Goal: Task Accomplishment & Management: Complete application form

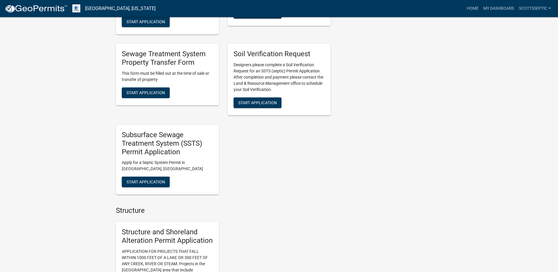
scroll to position [500, 0]
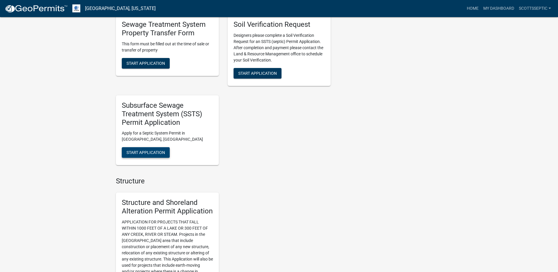
click at [150, 150] on span "Start Application" at bounding box center [146, 152] width 39 height 5
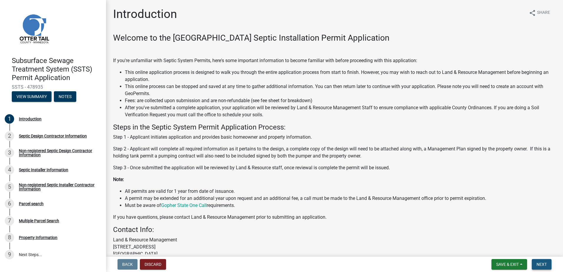
click at [542, 262] on span "Next" at bounding box center [541, 264] width 10 height 5
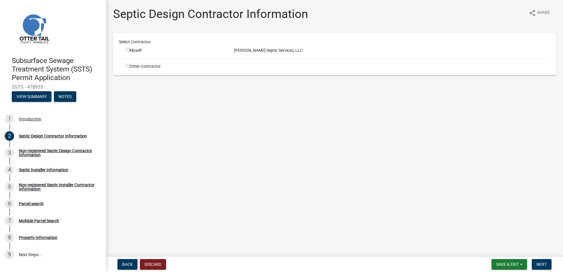
click at [127, 49] on input "radio" at bounding box center [128, 50] width 4 height 4
radio input "true"
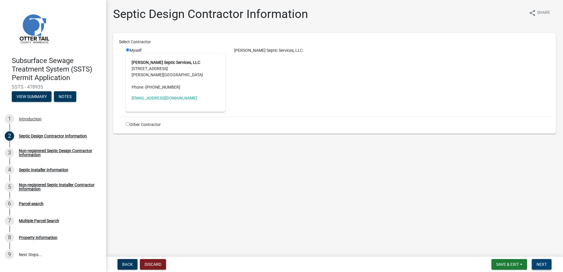
click at [543, 266] on span "Next" at bounding box center [541, 264] width 10 height 5
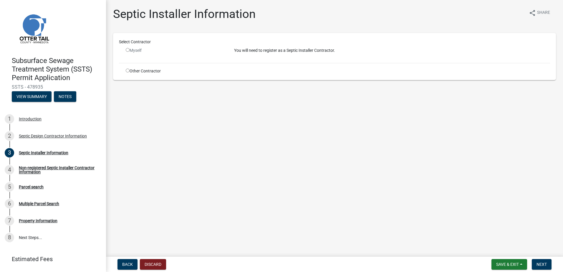
click at [127, 70] on input "radio" at bounding box center [128, 71] width 4 height 4
radio input "true"
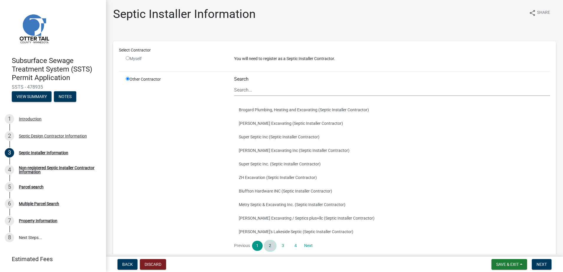
click at [269, 245] on link "2" at bounding box center [269, 246] width 11 height 10
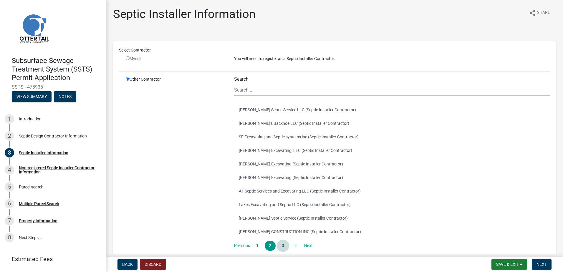
click at [281, 245] on link "3" at bounding box center [282, 246] width 11 height 10
click at [246, 218] on button "Mr.D's (Septic Installer Contractor)" at bounding box center [392, 218] width 316 height 14
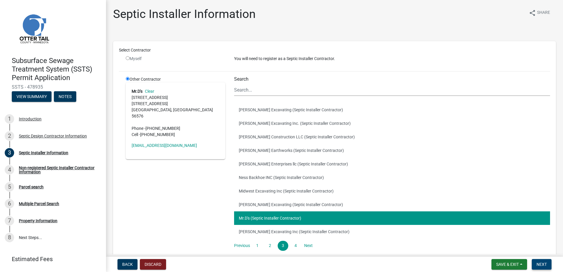
click at [544, 264] on span "Next" at bounding box center [541, 264] width 10 height 5
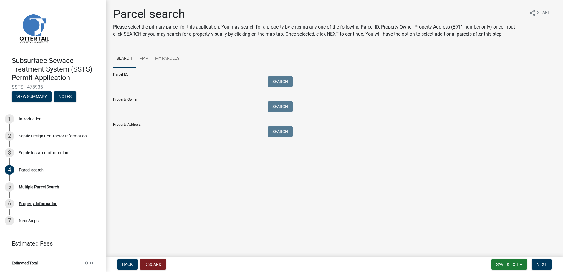
drag, startPoint x: 120, startPoint y: 83, endPoint x: 140, endPoint y: 78, distance: 21.1
click at [120, 83] on input "Parcel ID:" at bounding box center [186, 82] width 146 height 12
type input "46000991253000"
click at [280, 83] on button "Search" at bounding box center [279, 81] width 25 height 11
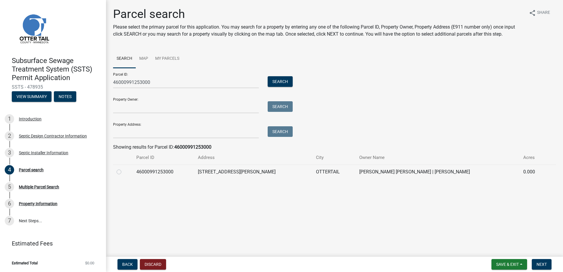
click at [124, 168] on label at bounding box center [124, 168] width 0 height 0
click at [124, 172] on input "radio" at bounding box center [126, 170] width 4 height 4
radio input "true"
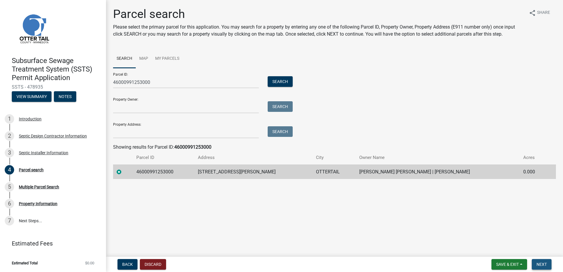
drag, startPoint x: 539, startPoint y: 264, endPoint x: 537, endPoint y: 261, distance: 4.4
click at [539, 264] on span "Next" at bounding box center [541, 264] width 10 height 5
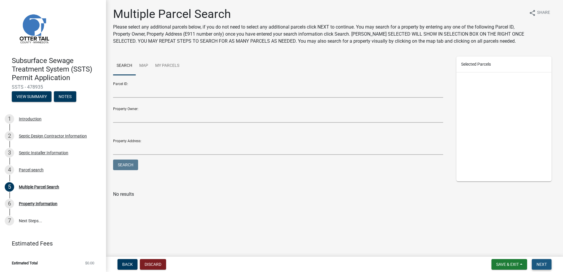
click at [544, 262] on span "Next" at bounding box center [541, 264] width 10 height 5
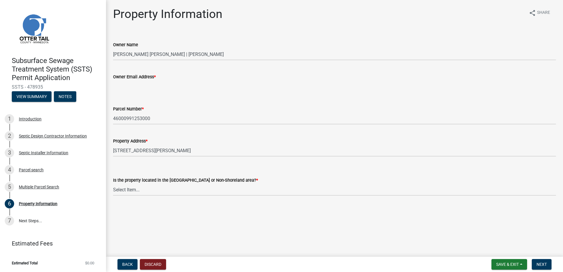
click at [121, 88] on input "Owner Email Address *" at bounding box center [334, 86] width 442 height 12
type input "[EMAIL_ADDRESS][DOMAIN_NAME]"
click at [124, 192] on select "Select Item... Shoreland Non-Shoreland" at bounding box center [334, 190] width 442 height 12
click at [113, 184] on select "Select Item... Shoreland Non-Shoreland" at bounding box center [334, 190] width 442 height 12
select select "f91142e6-e911-469c-9754-896c7e7f9e05"
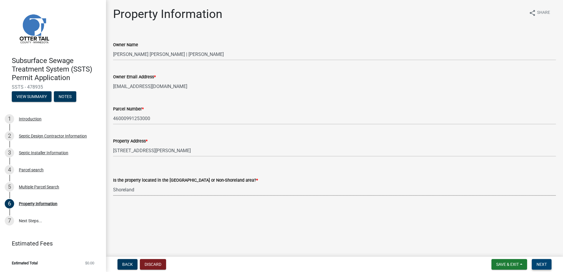
click at [541, 264] on span "Next" at bounding box center [541, 264] width 10 height 5
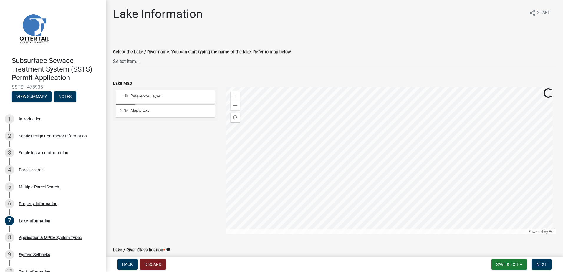
click at [123, 61] on select "Select Item... None [PERSON_NAME] 56-031 [PERSON_NAME] 56-118 [PERSON_NAME] 56-…" at bounding box center [334, 61] width 442 height 12
click at [113, 55] on select "Select Item... None [PERSON_NAME] 56-031 [PERSON_NAME] 56-118 [PERSON_NAME] 56-…" at bounding box center [334, 61] width 442 height 12
select select "d92b577c-e30d-4f8d-8056-6e76a79eb139"
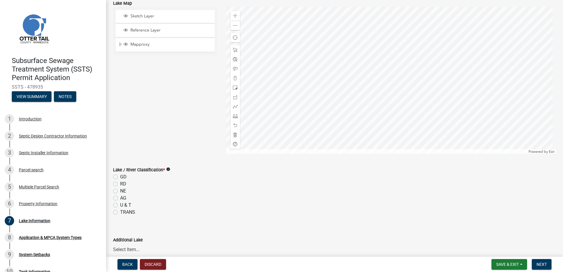
scroll to position [88, 0]
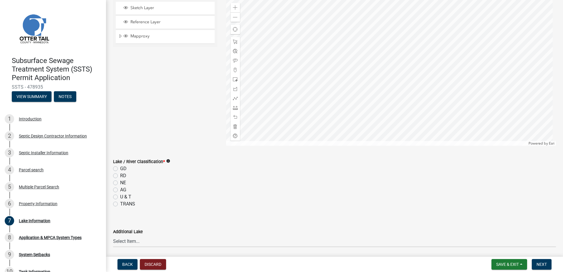
click at [120, 167] on label "GD" at bounding box center [123, 168] width 6 height 7
click at [120, 167] on input "GD" at bounding box center [122, 167] width 4 height 4
radio input "true"
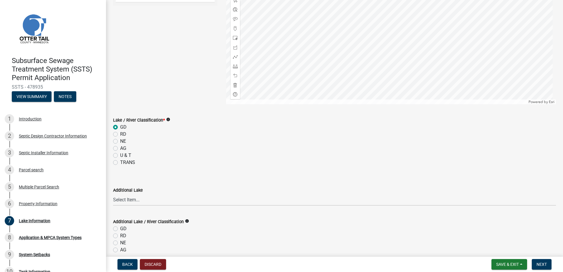
scroll to position [171, 0]
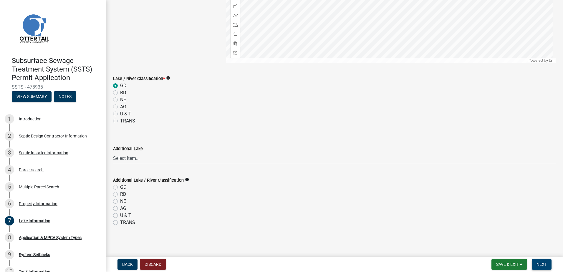
click at [544, 262] on span "Next" at bounding box center [541, 264] width 10 height 5
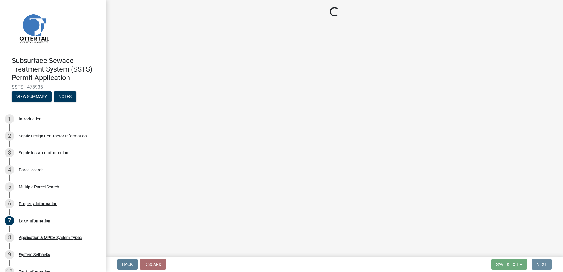
scroll to position [0, 0]
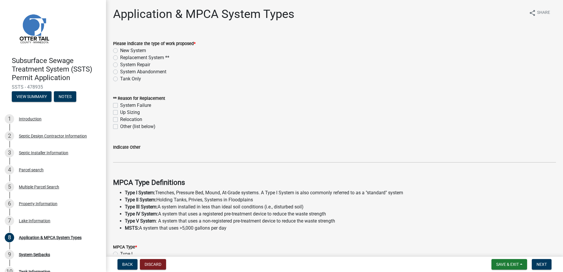
click at [120, 50] on label "New System" at bounding box center [133, 50] width 26 height 7
click at [120, 50] on input "New System" at bounding box center [122, 49] width 4 height 4
radio input "true"
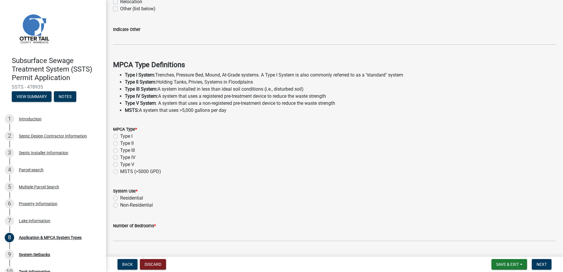
click at [120, 144] on label "Type II" at bounding box center [127, 143] width 14 height 7
click at [120, 144] on input "Type II" at bounding box center [122, 142] width 4 height 4
radio input "true"
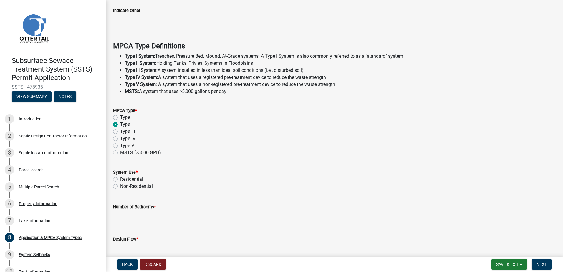
scroll to position [164, 0]
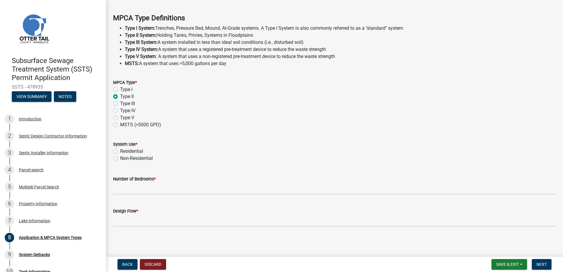
click at [120, 151] on label "Residential" at bounding box center [131, 151] width 23 height 7
click at [120, 151] on input "Residential" at bounding box center [122, 150] width 4 height 4
radio input "true"
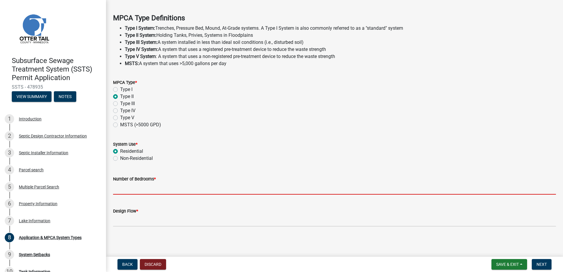
click at [123, 190] on input "Number of Bedrooms *" at bounding box center [334, 188] width 442 height 12
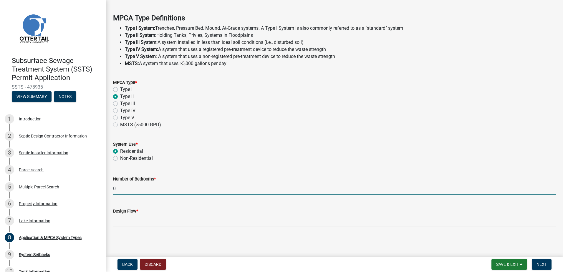
type input "0 Shop Bathroom"
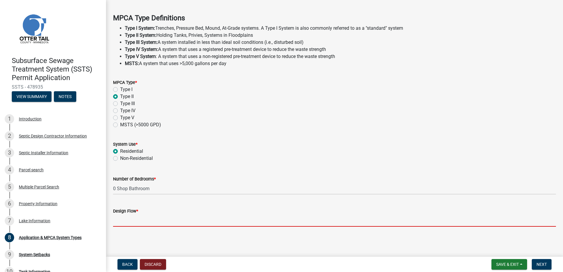
click at [127, 219] on input "Design Flow *" at bounding box center [334, 220] width 442 height 12
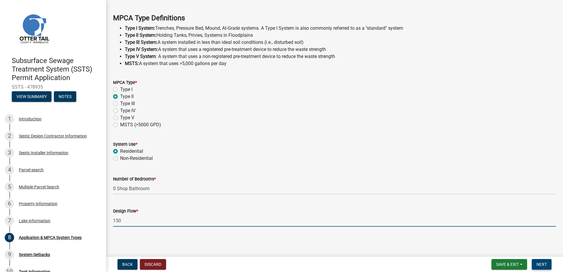
type input "150"
click at [540, 264] on span "Next" at bounding box center [541, 264] width 10 height 5
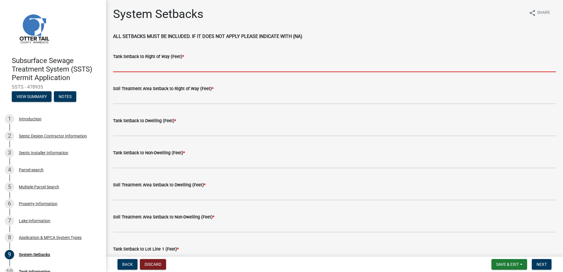
click at [132, 70] on input "Tank Setback to Right of Way (Feet) *" at bounding box center [334, 66] width 442 height 12
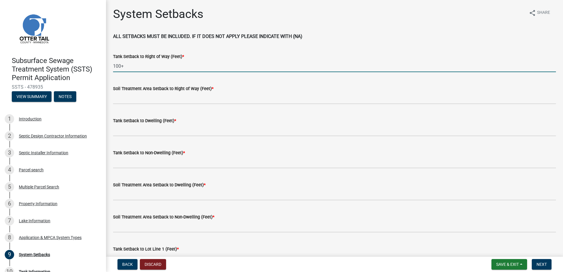
type input "100+"
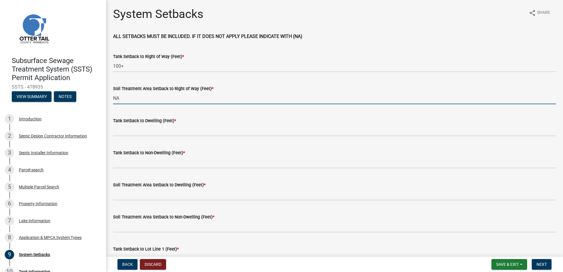
type input "NA"
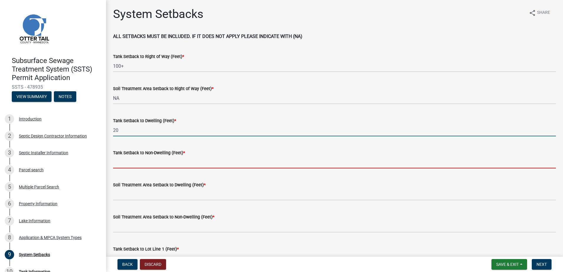
click at [123, 130] on input "20" at bounding box center [334, 130] width 442 height 12
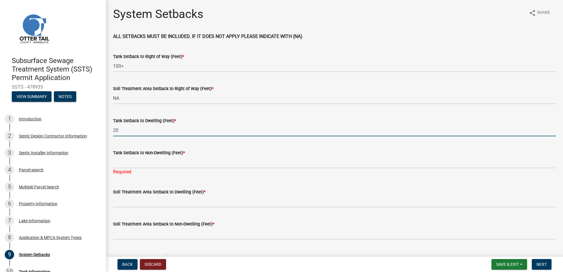
type input "2"
type input "NA"
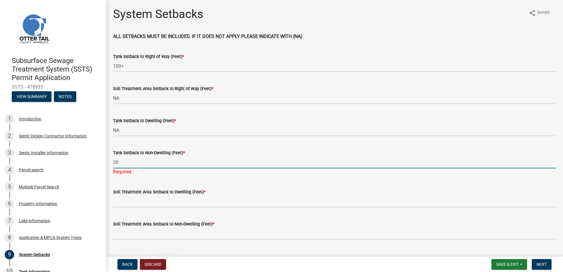
type input "20"
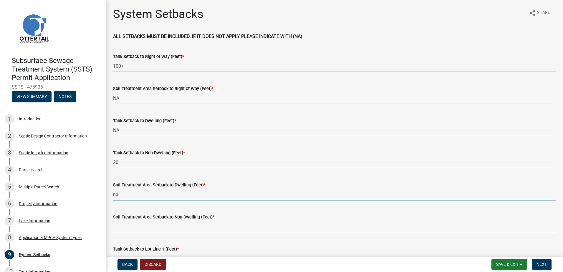
type input "na"
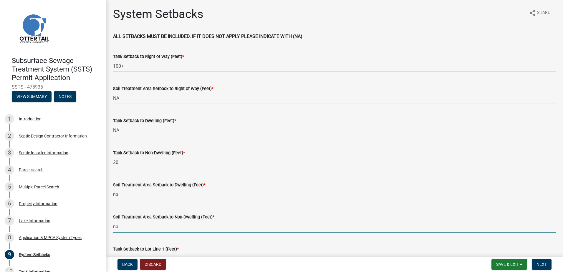
type input "na"
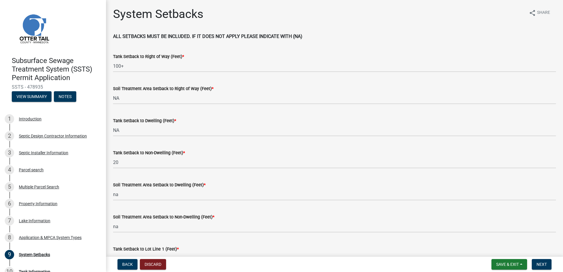
scroll to position [10, 0]
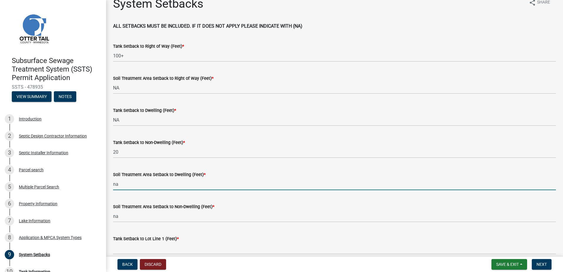
click at [118, 184] on input "na" at bounding box center [334, 184] width 442 height 12
type input "n"
type input "NA"
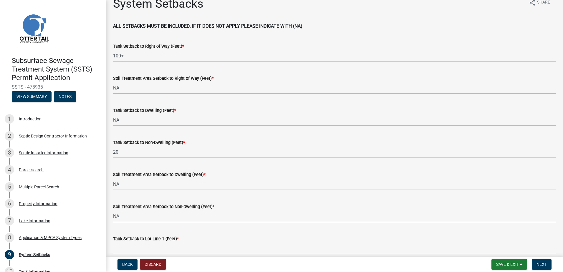
type input "NA"
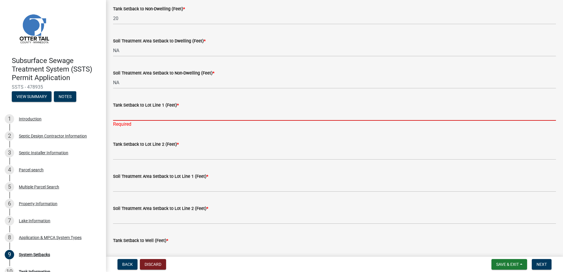
scroll to position [157, 0]
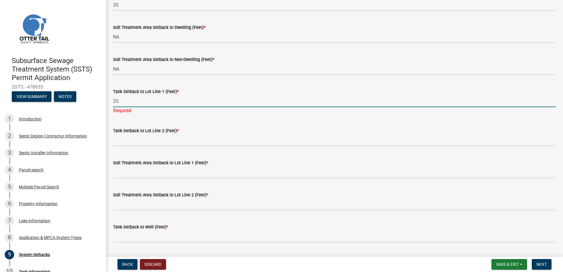
type input "25"
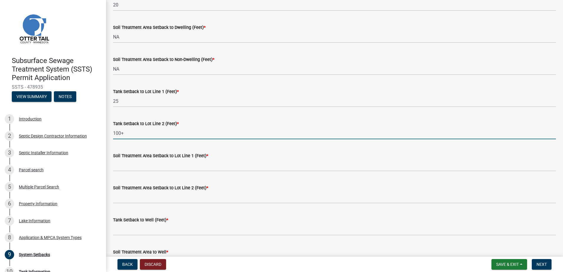
type input "100+"
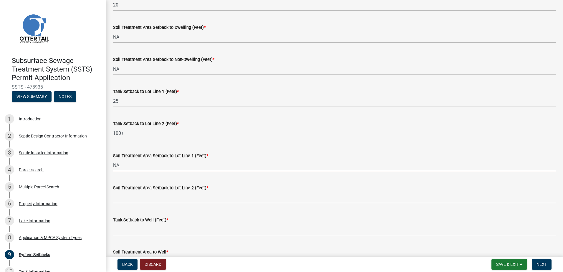
type input "NA"
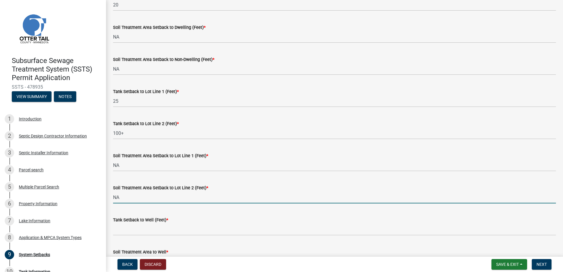
type input "NA"
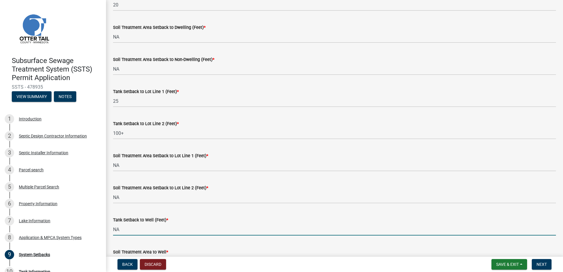
type input "NA"
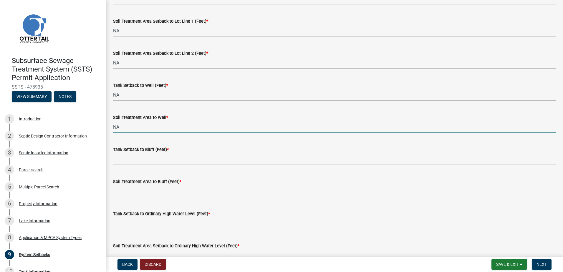
type input "NA"
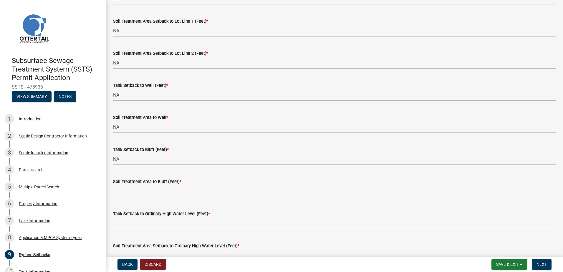
type input "NA"
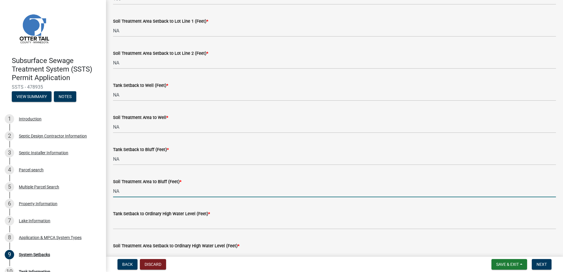
type input "NA"
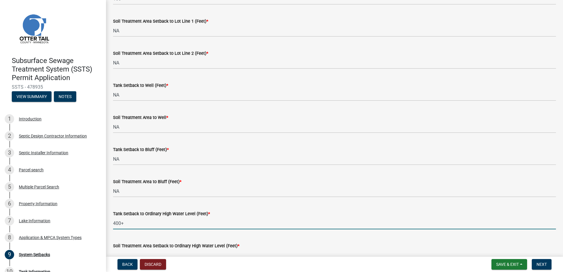
type input "400+"
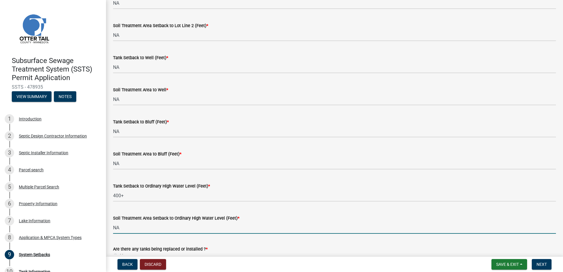
scroll to position [360, 0]
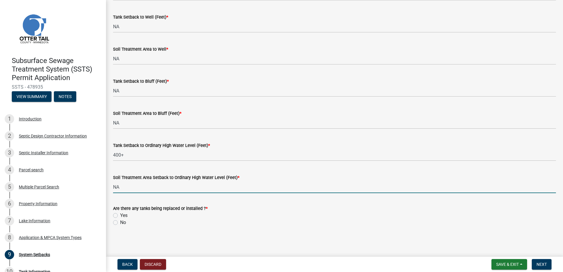
type input "NA"
click at [120, 214] on label "Yes" at bounding box center [123, 215] width 7 height 7
click at [120, 214] on input "Yes" at bounding box center [122, 214] width 4 height 4
radio input "true"
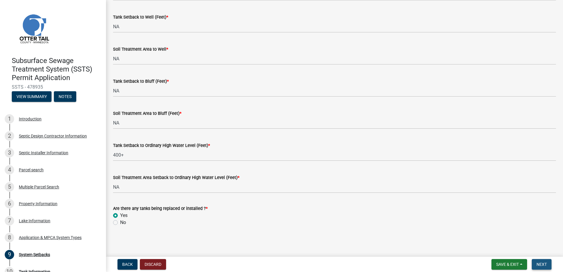
click at [545, 263] on span "Next" at bounding box center [541, 264] width 10 height 5
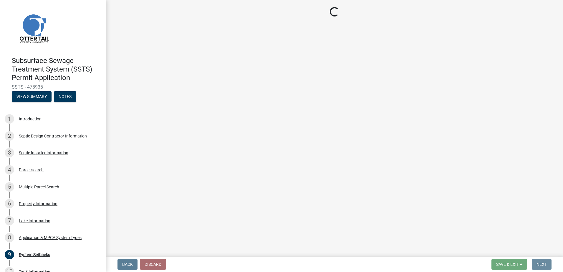
scroll to position [0, 0]
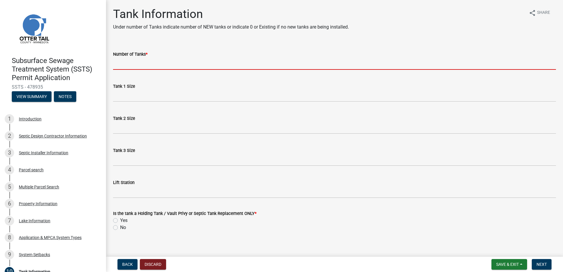
click at [120, 63] on input "Number of Tanks *" at bounding box center [334, 64] width 442 height 12
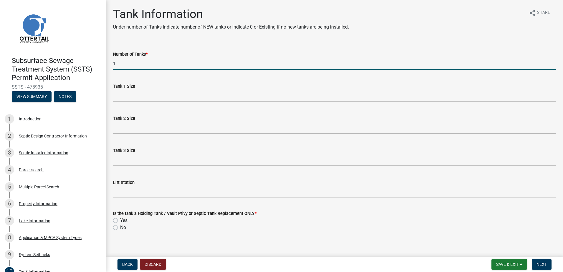
type input "1"
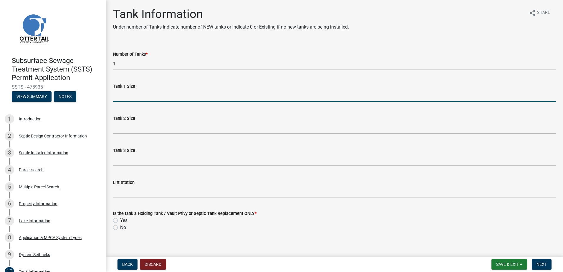
click at [119, 98] on input "Tank 1 Size" at bounding box center [334, 96] width 442 height 12
type input "1500"
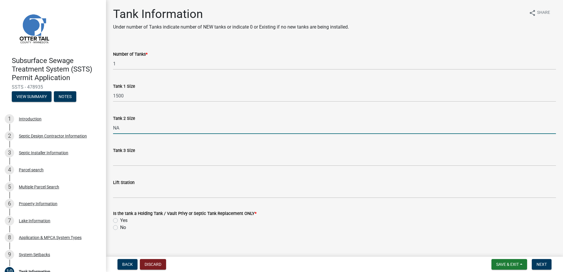
type input "NA"
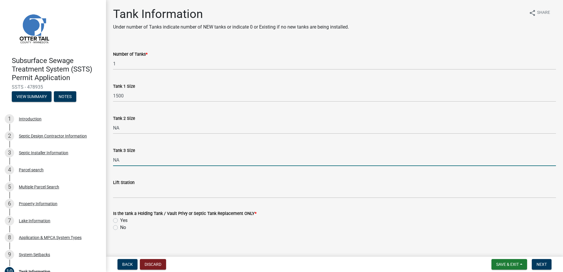
type input "NA"
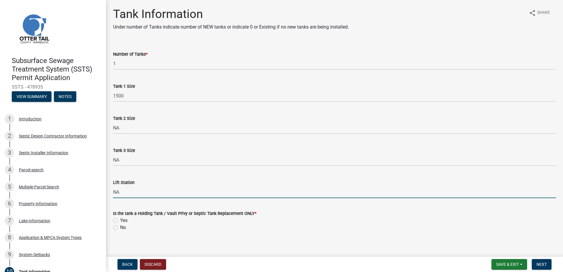
type input "NA"
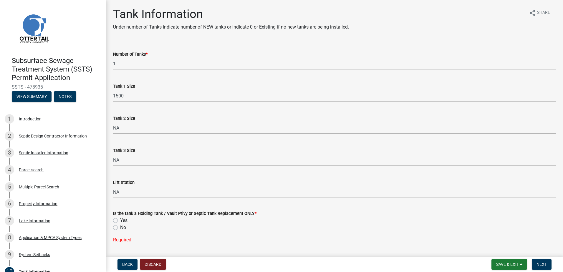
click at [120, 222] on label "Yes" at bounding box center [123, 220] width 7 height 7
click at [120, 221] on input "Yes" at bounding box center [122, 219] width 4 height 4
radio input "true"
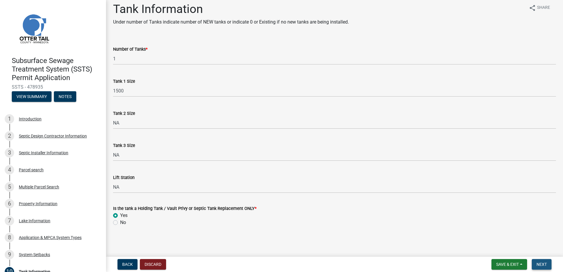
click at [544, 264] on span "Next" at bounding box center [541, 264] width 10 height 5
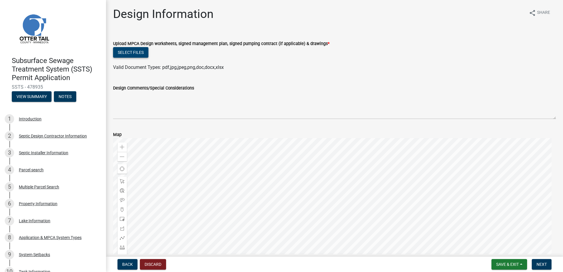
click at [123, 53] on button "Select files" at bounding box center [130, 52] width 35 height 11
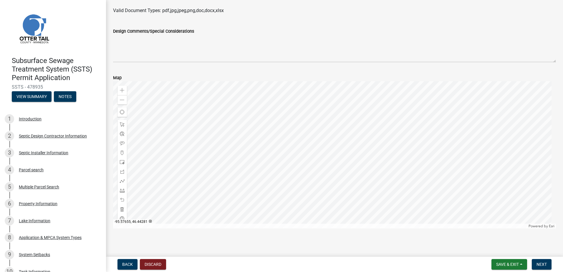
scroll to position [81, 0]
click at [541, 265] on span "Next" at bounding box center [541, 264] width 10 height 5
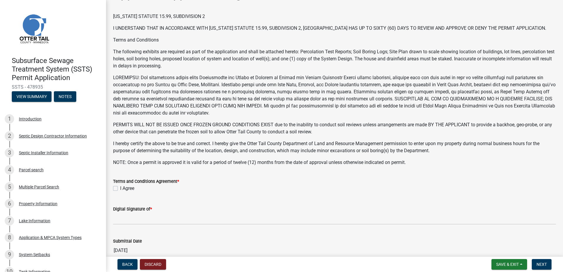
scroll to position [59, 0]
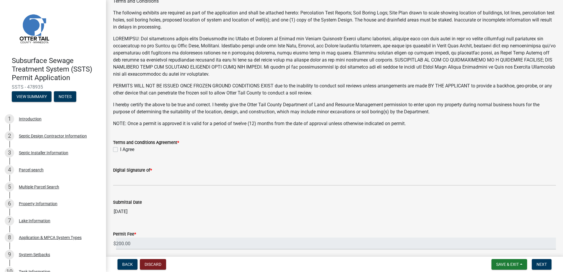
click at [120, 149] on label "I Agree" at bounding box center [127, 149] width 14 height 7
click at [120, 149] on input "I Agree" at bounding box center [122, 148] width 4 height 4
checkbox input "true"
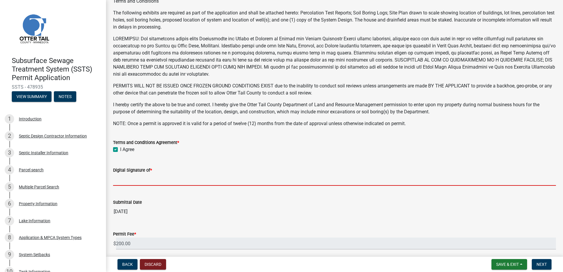
drag, startPoint x: 123, startPoint y: 178, endPoint x: 124, endPoint y: 181, distance: 3.6
click at [123, 178] on input "Digital Signature of *" at bounding box center [334, 180] width 442 height 12
type input "[PERSON_NAME]"
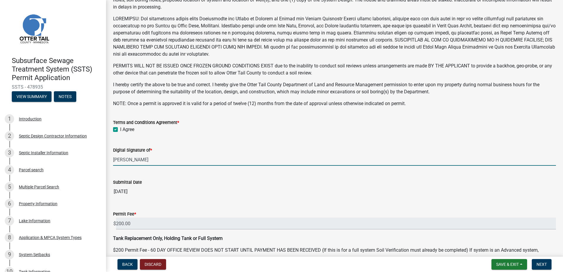
scroll to position [113, 0]
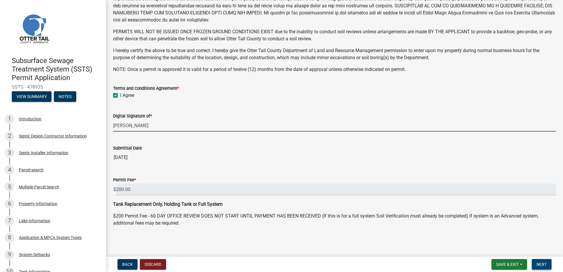
click at [540, 261] on button "Next" at bounding box center [541, 264] width 20 height 11
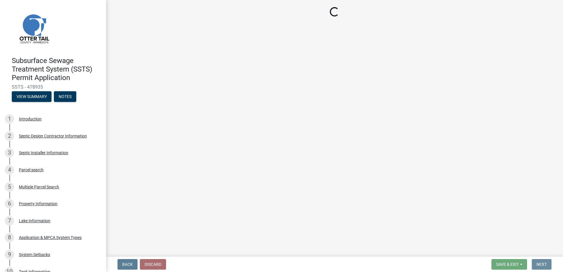
scroll to position [0, 0]
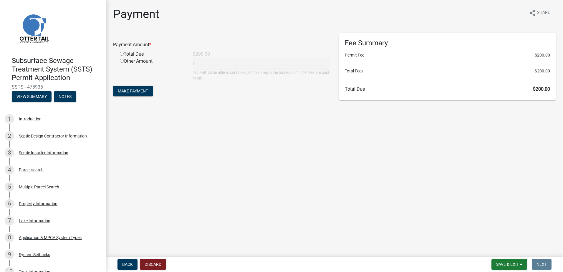
click at [121, 54] on input "radio" at bounding box center [122, 54] width 4 height 4
radio input "true"
type input "200"
click at [128, 93] on span "Make Payment" at bounding box center [133, 91] width 30 height 5
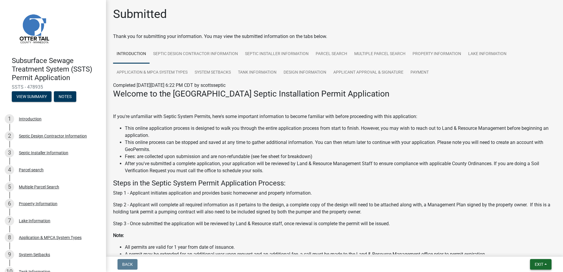
click at [543, 263] on span "Exit" at bounding box center [538, 264] width 9 height 5
click at [524, 247] on button "Save & Exit" at bounding box center [527, 249] width 47 height 14
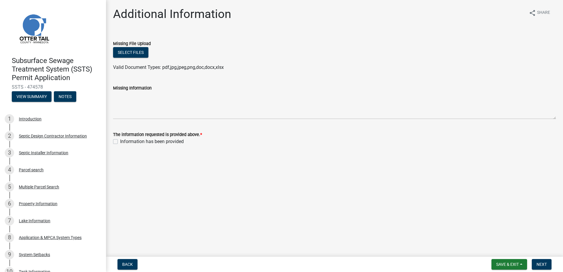
click at [120, 142] on label "Information has been provided" at bounding box center [152, 141] width 64 height 7
click at [120, 142] on input "Information has been provided" at bounding box center [122, 140] width 4 height 4
checkbox input "true"
click at [123, 53] on button "Select files" at bounding box center [130, 52] width 35 height 11
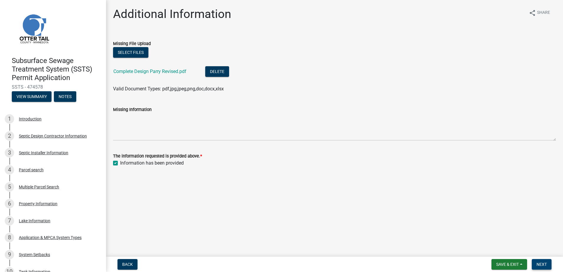
click at [540, 266] on span "Next" at bounding box center [541, 264] width 10 height 5
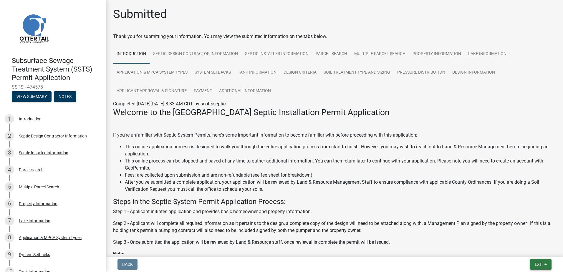
click at [546, 262] on button "Exit" at bounding box center [540, 264] width 21 height 11
click at [525, 249] on button "Save & Exit" at bounding box center [527, 249] width 47 height 14
